Goal: Find specific page/section: Find specific page/section

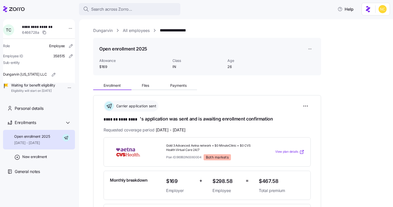
scroll to position [23, 0]
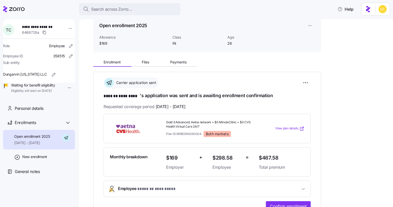
click at [111, 2] on div "Search across Zorro... Help" at bounding box center [196, 9] width 387 height 14
click at [111, 8] on span "Search across Zorro..." at bounding box center [111, 9] width 41 height 6
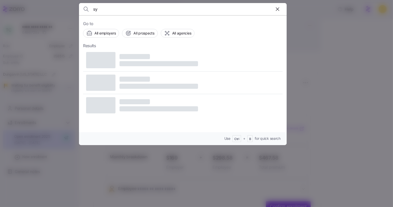
type input "s"
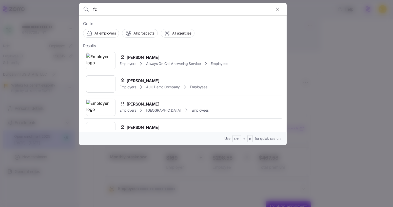
type input "f"
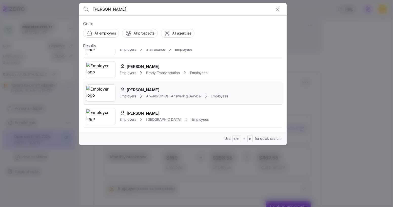
scroll to position [14, 0]
type input "[PERSON_NAME]"
click at [174, 93] on span "Always On Call Answering Service" at bounding box center [173, 95] width 54 height 5
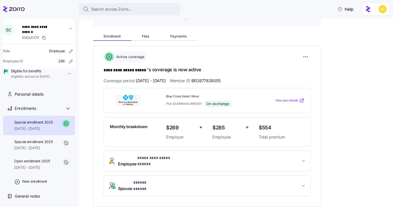
scroll to position [84, 0]
